Goal: Transaction & Acquisition: Purchase product/service

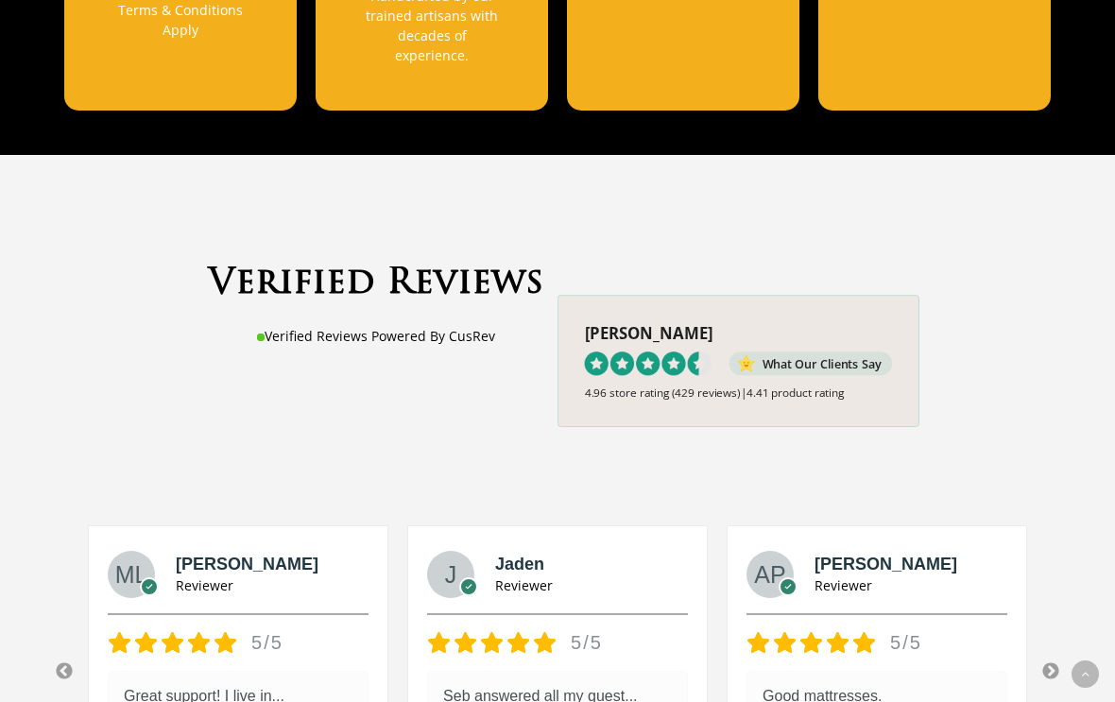
scroll to position [1721, 0]
click at [853, 338] on span at bounding box center [739, 361] width 360 height 130
click at [678, 323] on span at bounding box center [739, 361] width 360 height 130
click at [677, 359] on span at bounding box center [739, 361] width 360 height 130
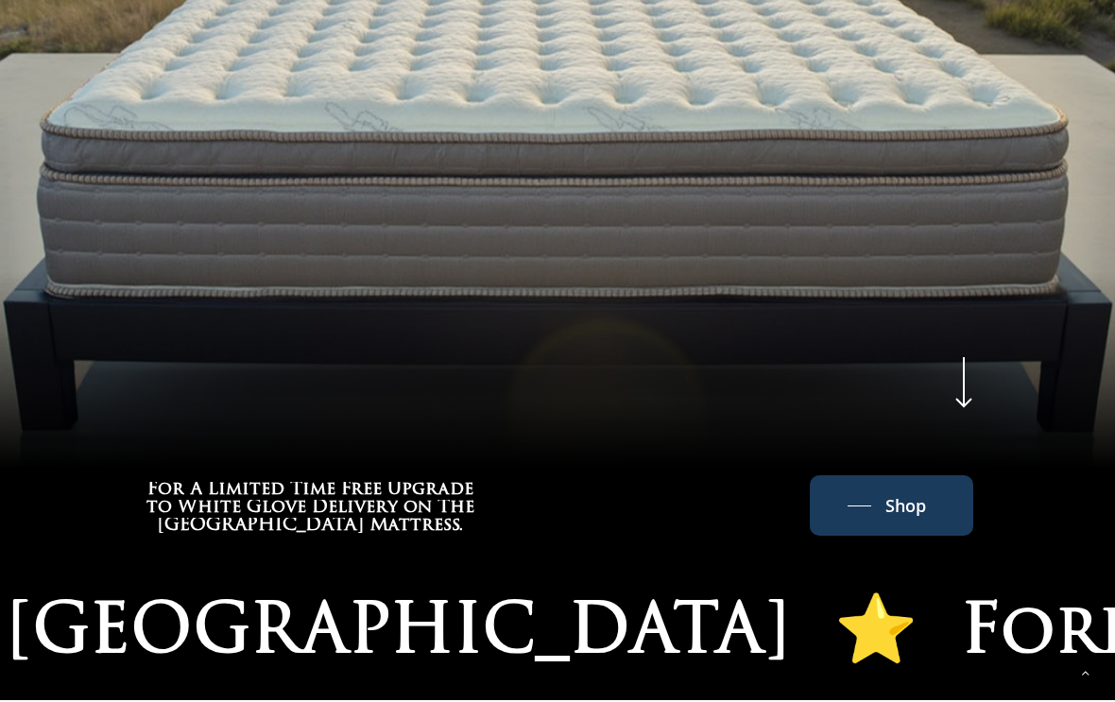
scroll to position [625, 0]
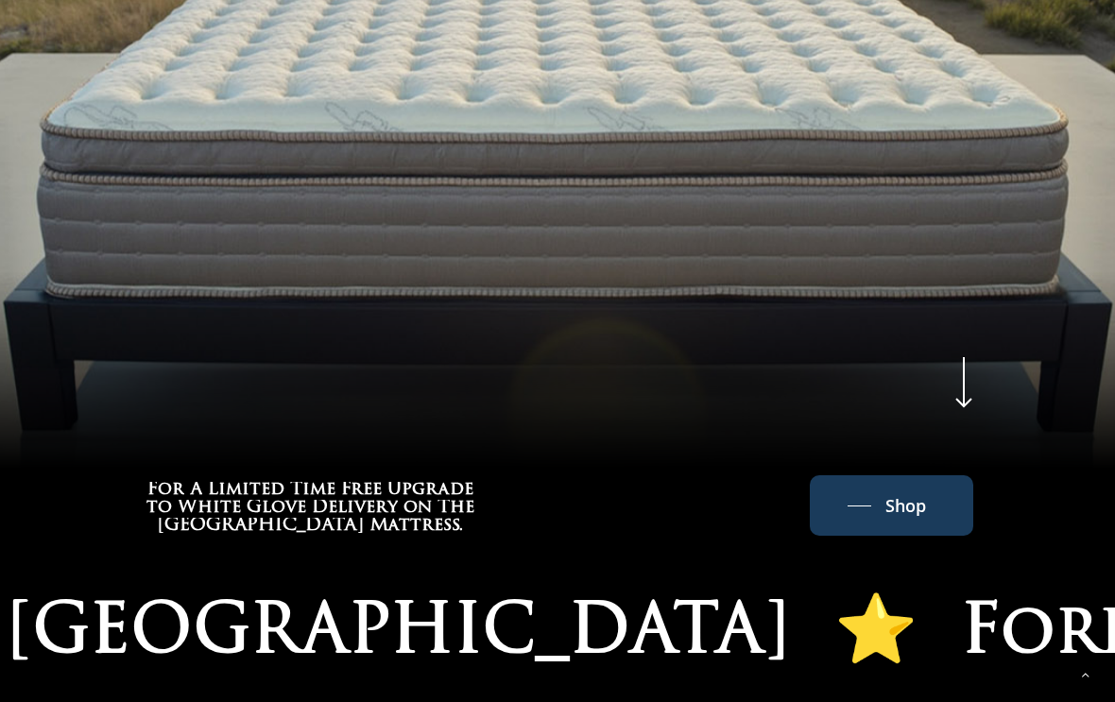
click at [892, 491] on span "Shop" at bounding box center [906, 506] width 41 height 30
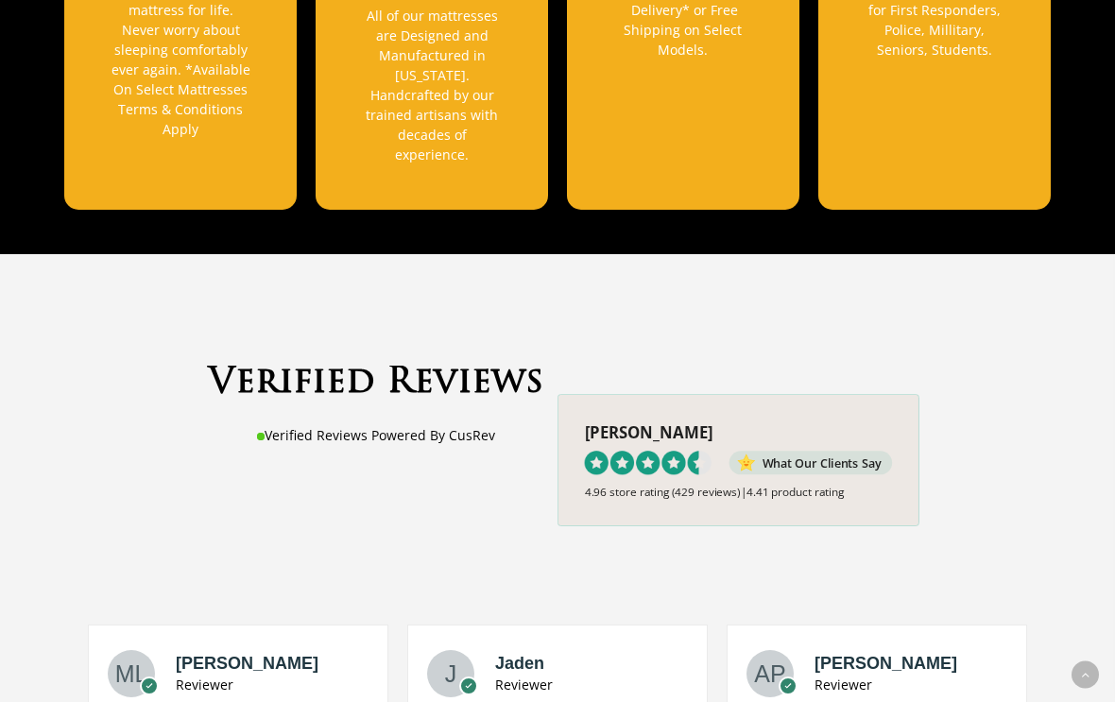
scroll to position [1620, 0]
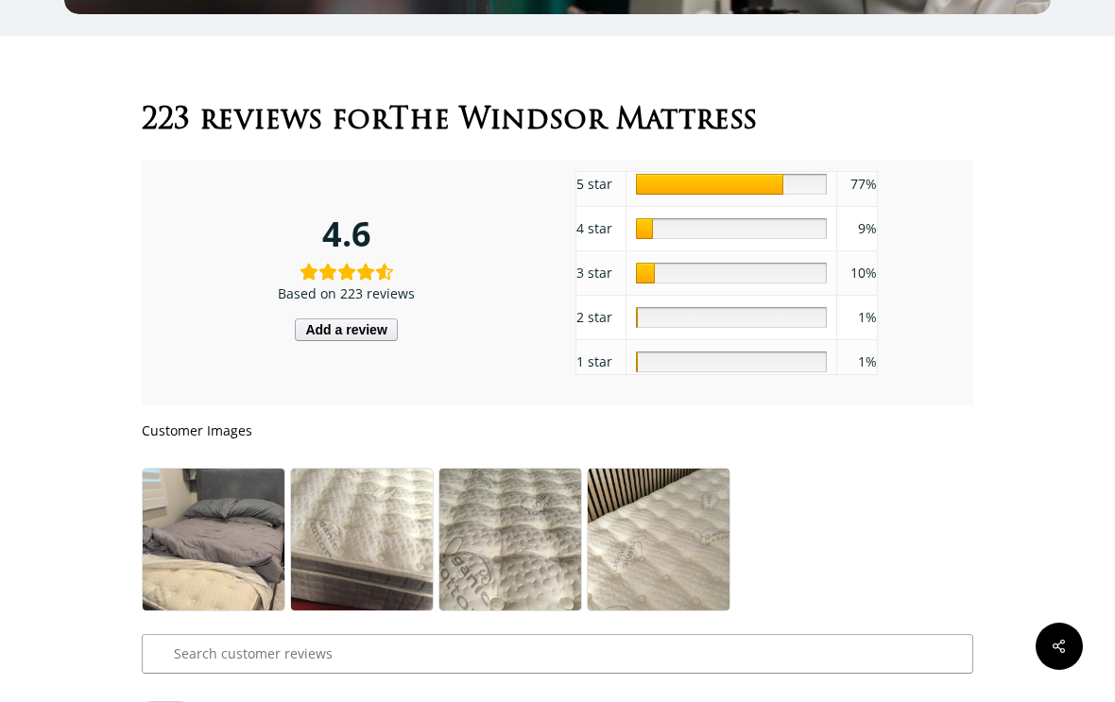
scroll to position [8741, 0]
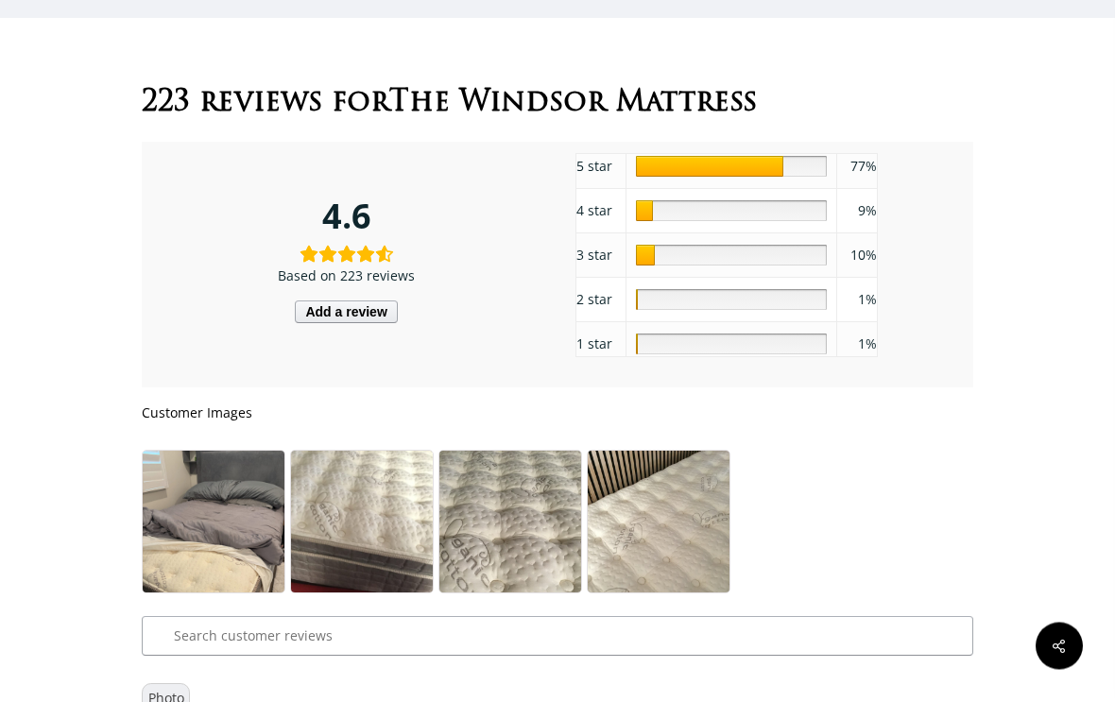
click at [234, 502] on img at bounding box center [214, 545] width 142 height 186
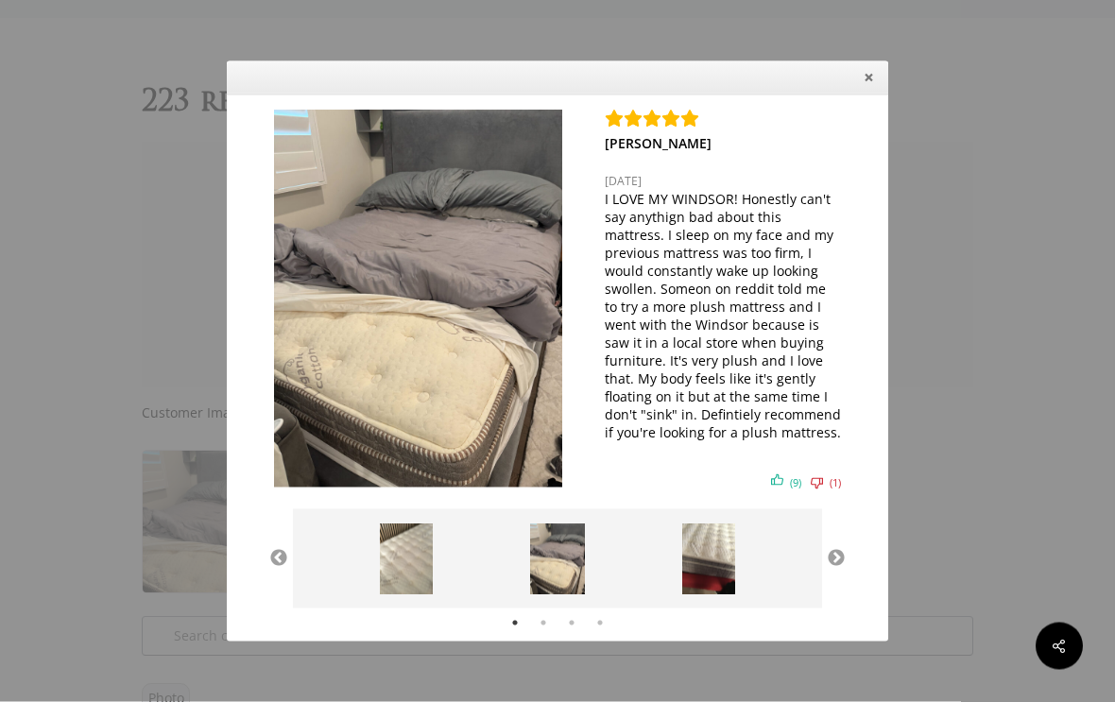
scroll to position [8742, 0]
click at [866, 93] on button "Close" at bounding box center [868, 77] width 29 height 29
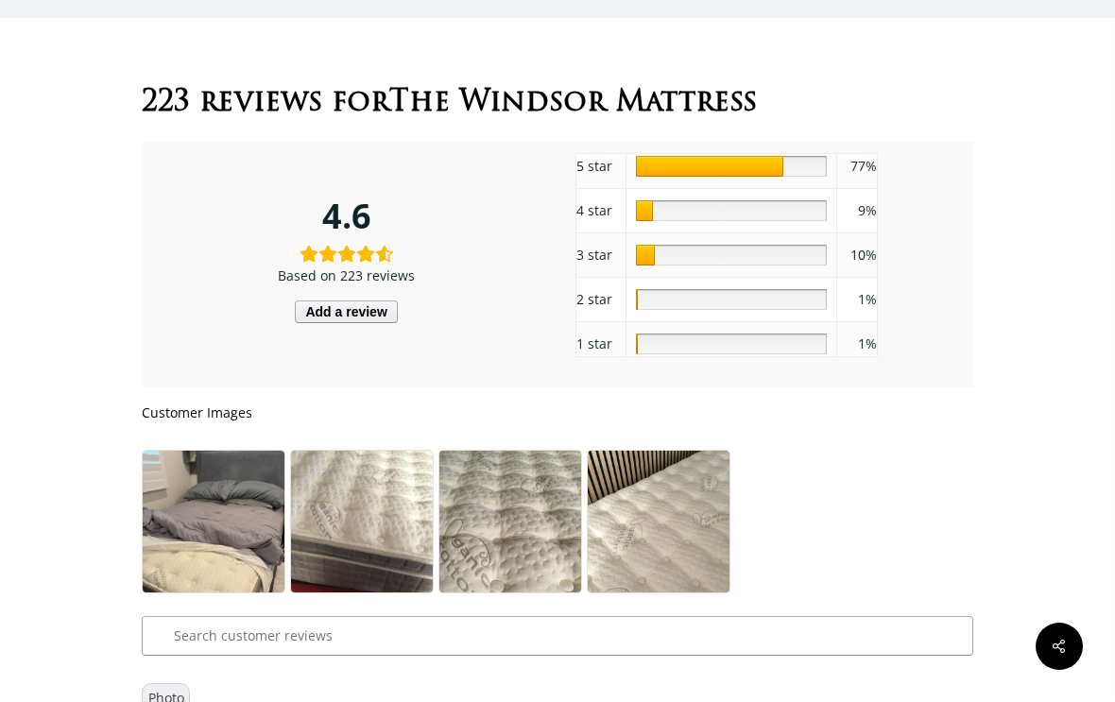
click at [399, 482] on img at bounding box center [362, 545] width 142 height 189
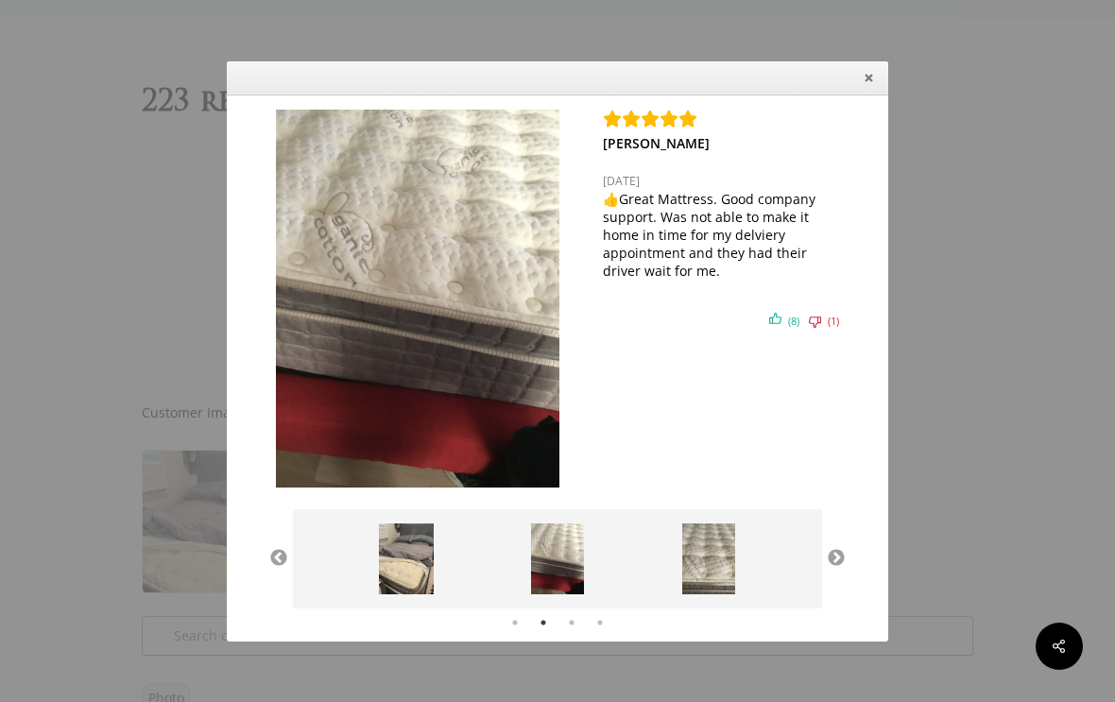
click at [871, 81] on icon "Close" at bounding box center [869, 78] width 8 height 8
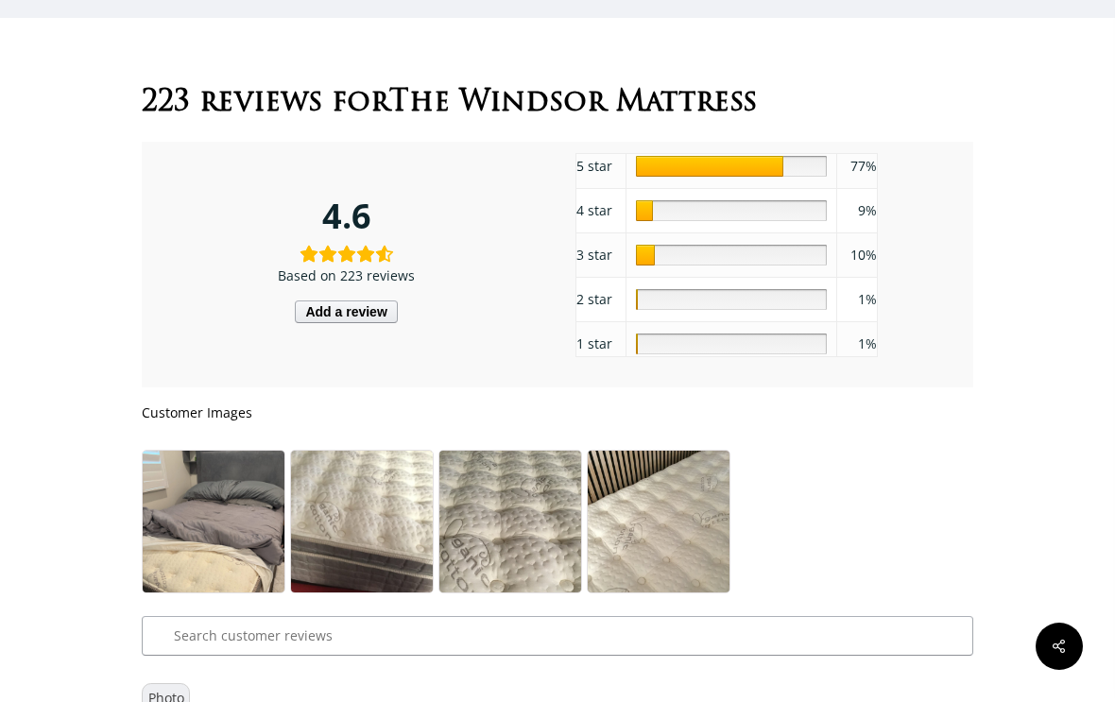
click at [538, 488] on img at bounding box center [510, 545] width 142 height 189
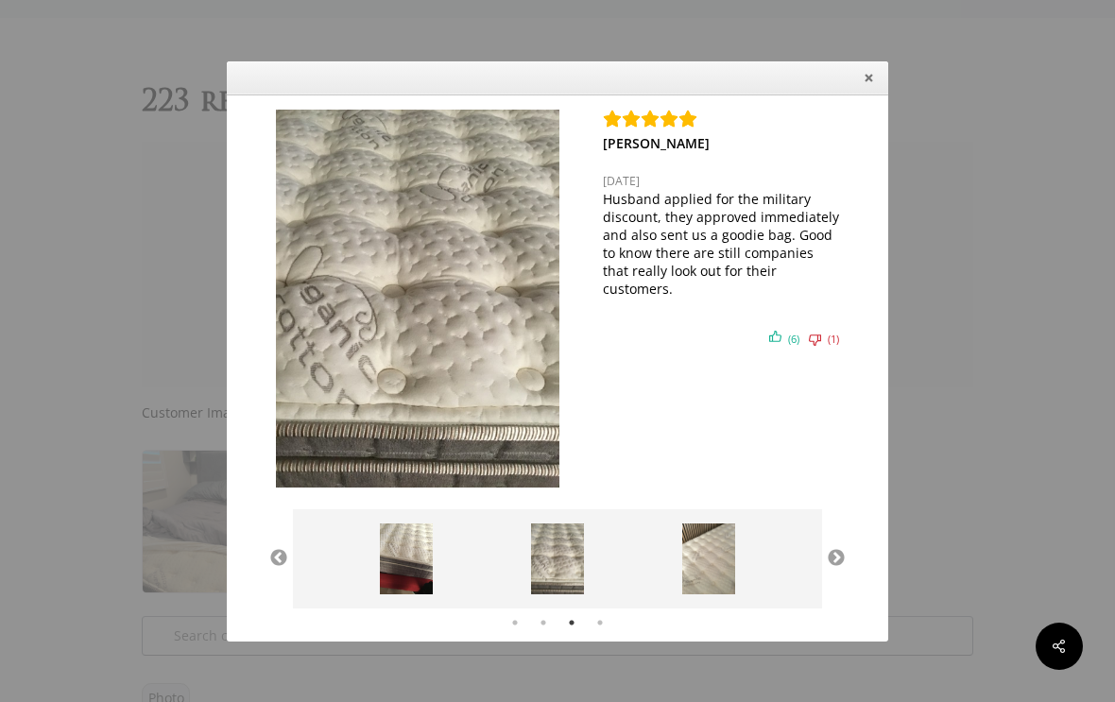
click at [866, 85] on icon "Close" at bounding box center [869, 78] width 14 height 14
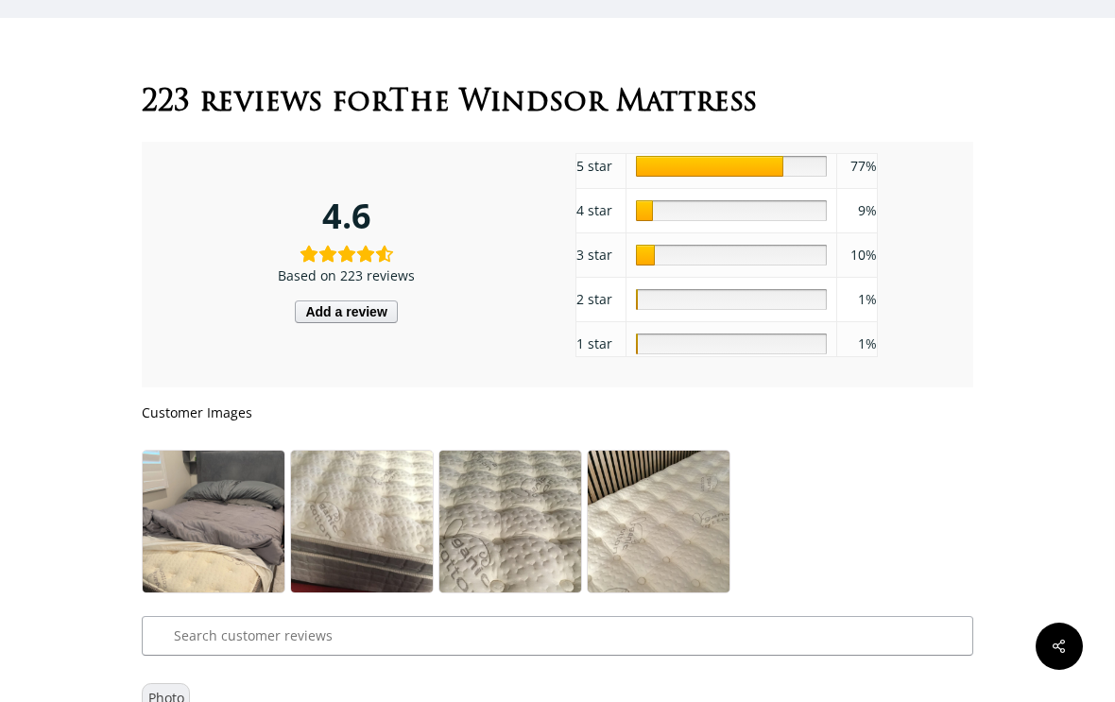
click at [688, 490] on img at bounding box center [659, 545] width 142 height 189
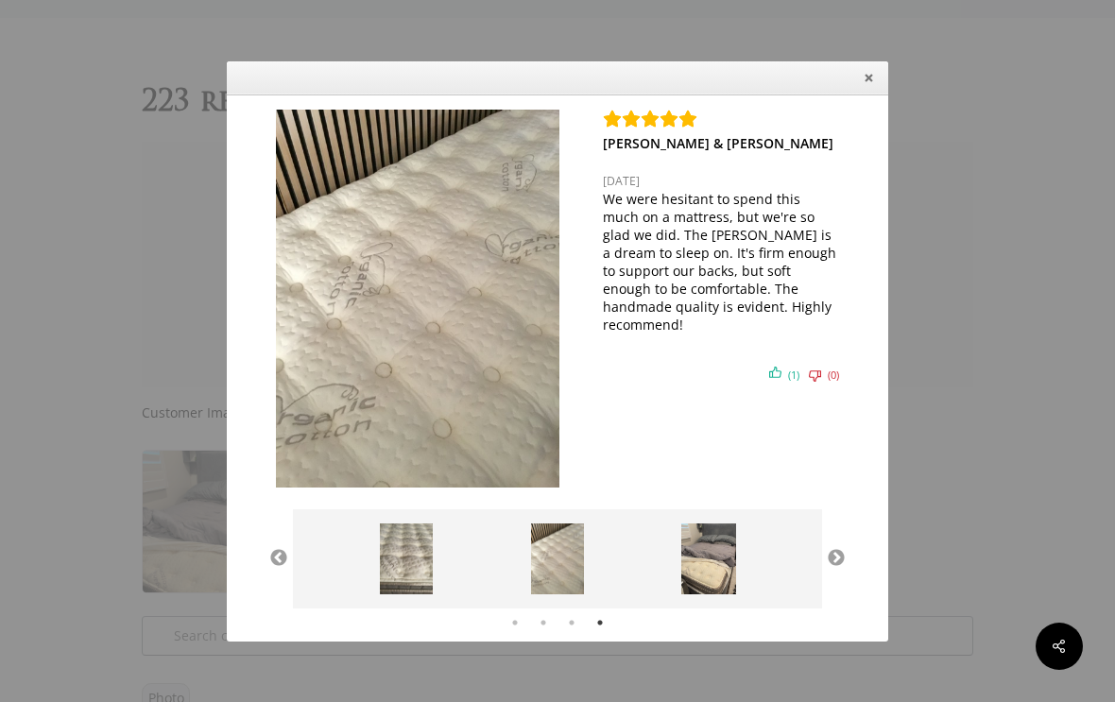
click at [866, 93] on button "Close" at bounding box center [868, 77] width 29 height 29
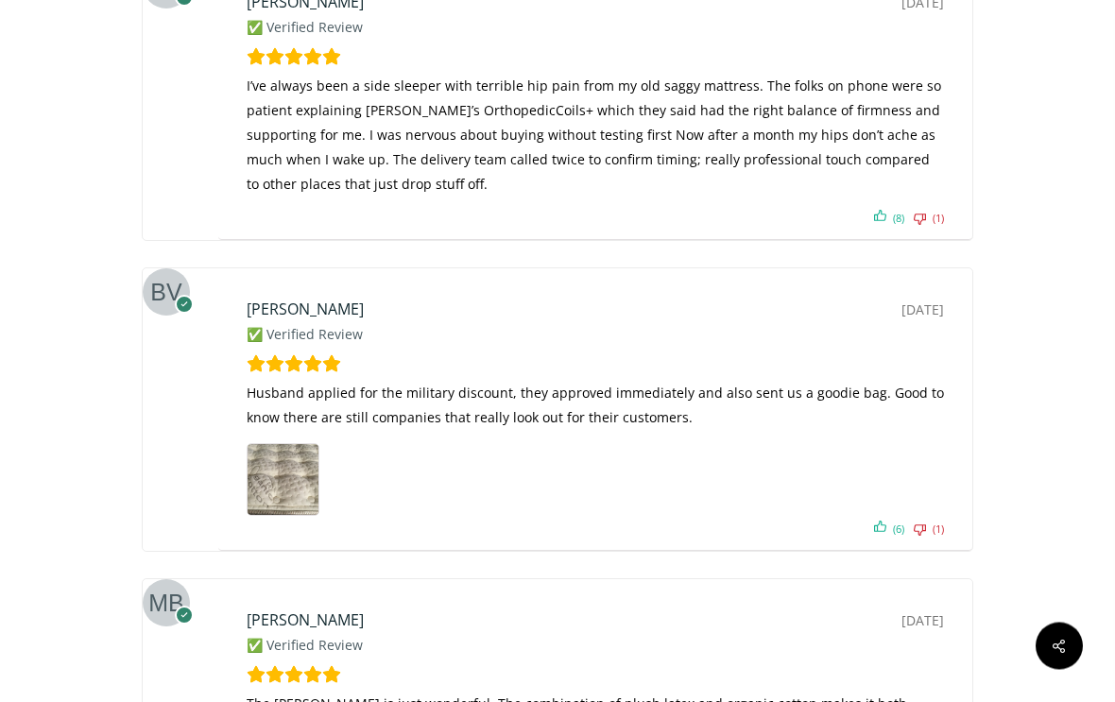
scroll to position [10424, 0]
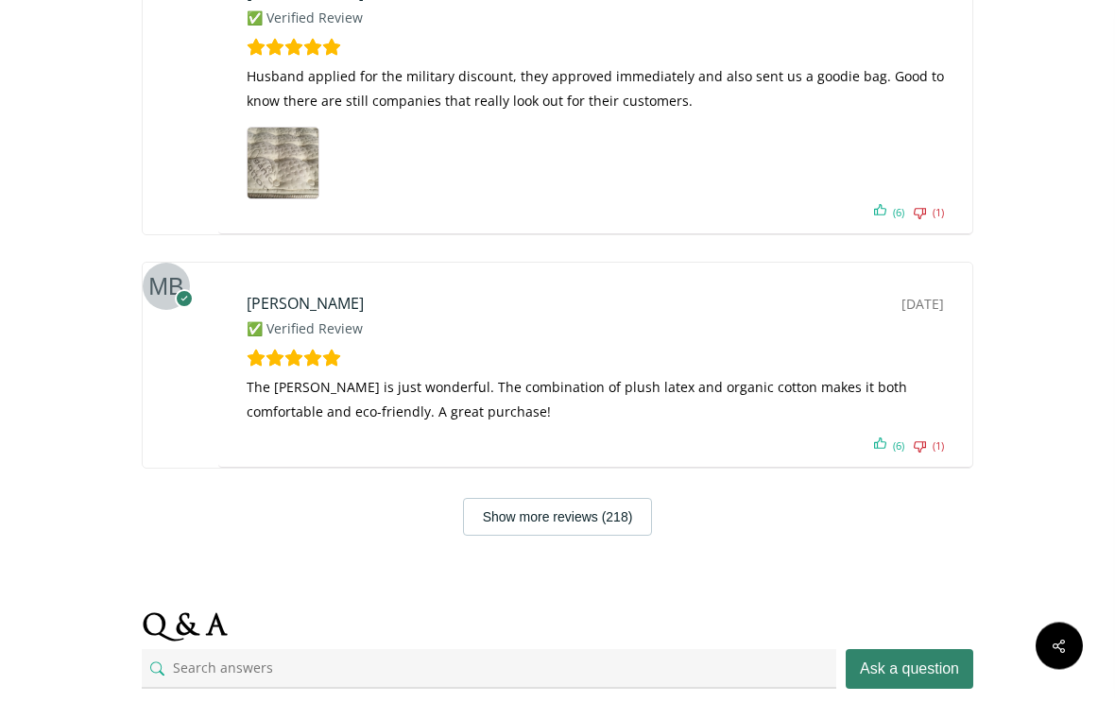
click at [584, 499] on button "Show more reviews (218)" at bounding box center [558, 518] width 190 height 38
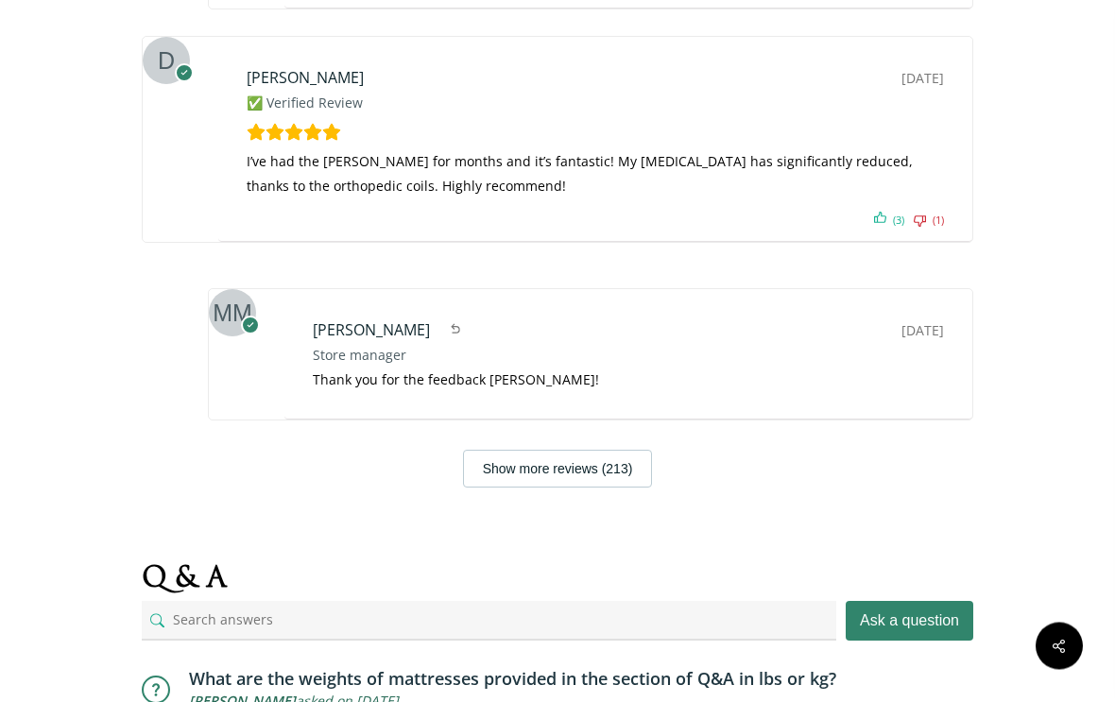
scroll to position [12360, 0]
click at [606, 450] on button "Show more reviews (213)" at bounding box center [558, 469] width 190 height 38
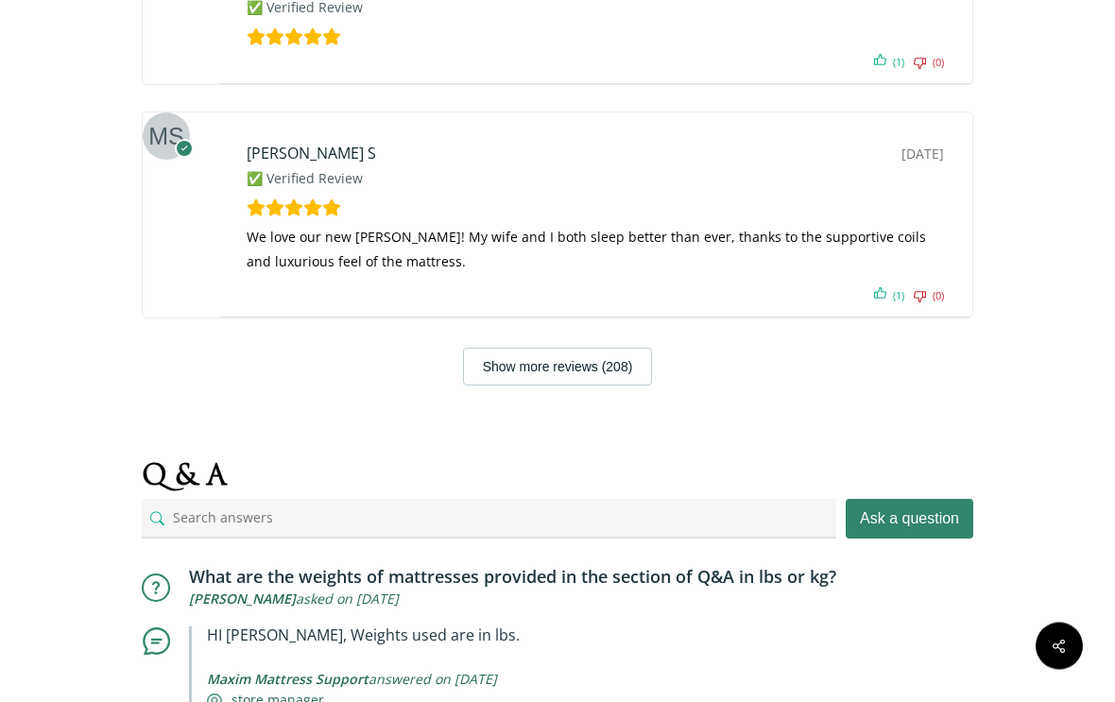
scroll to position [13493, 0]
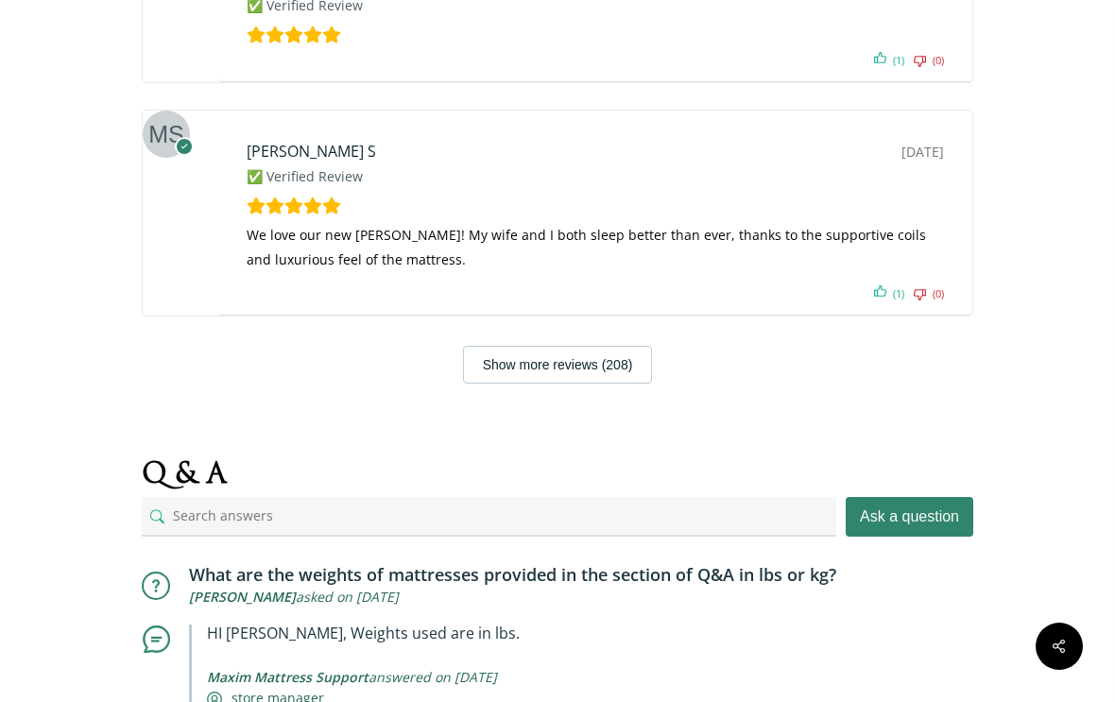
click at [606, 346] on button "Show more reviews (208)" at bounding box center [558, 365] width 190 height 38
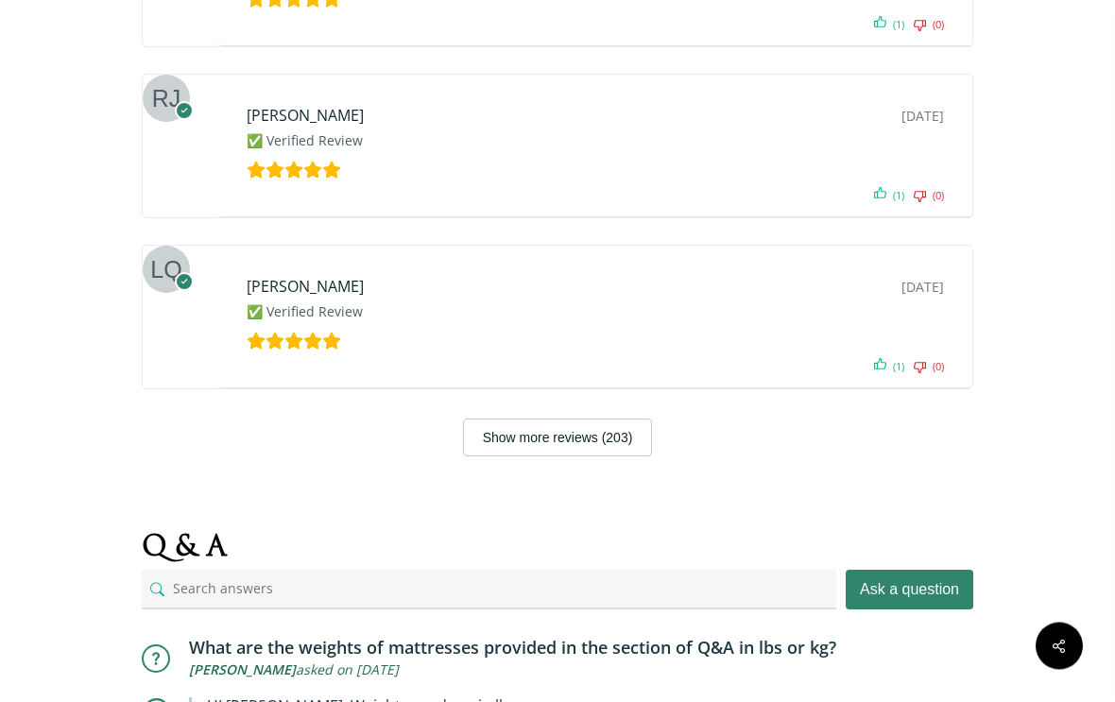
scroll to position [14275, 0]
click at [608, 419] on button "Show more reviews (203)" at bounding box center [558, 438] width 190 height 38
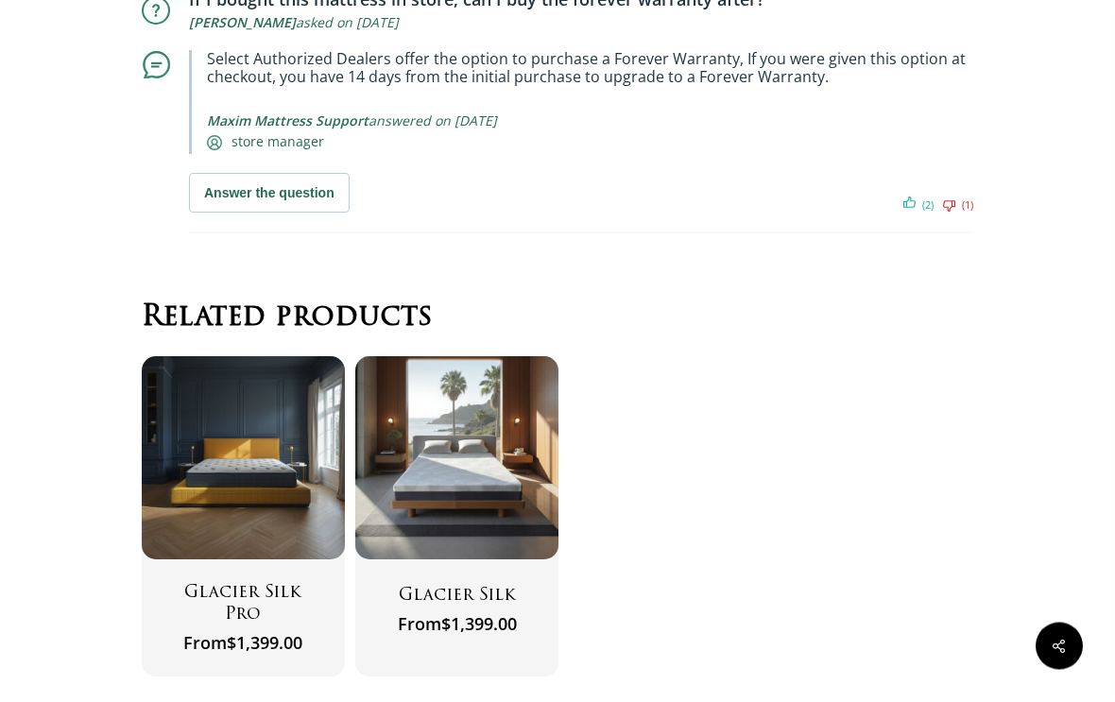
scroll to position [16381, 0]
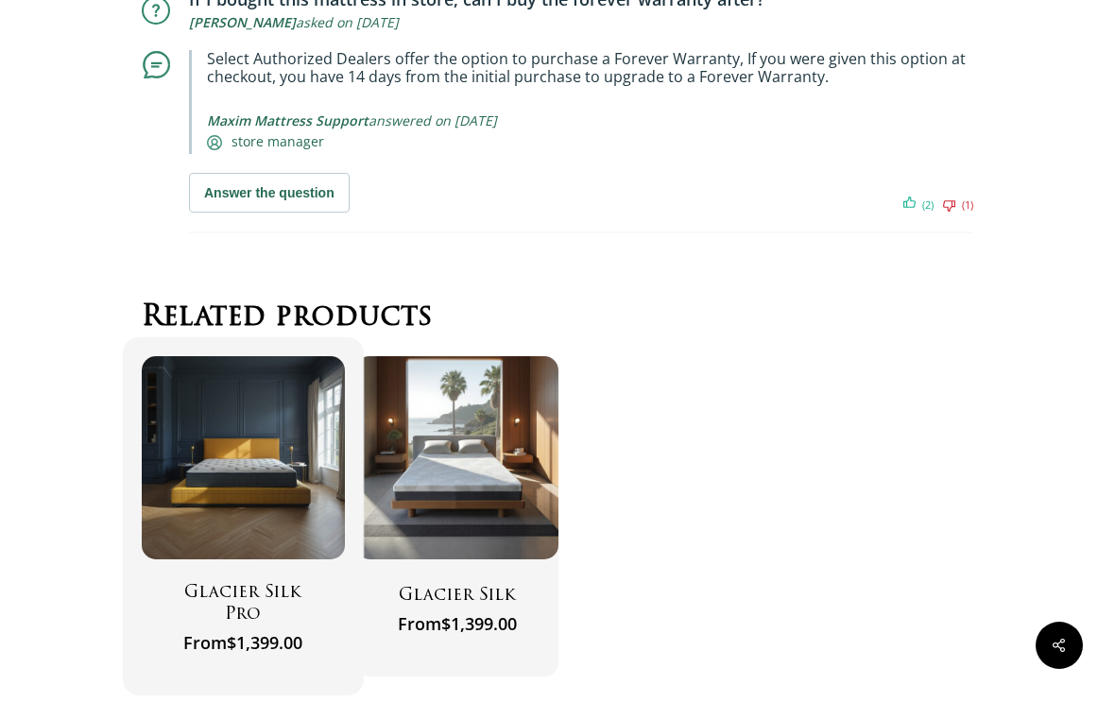
click at [283, 415] on img "Glacier Silk Pro" at bounding box center [243, 458] width 203 height 203
